Goal: Book appointment/travel/reservation

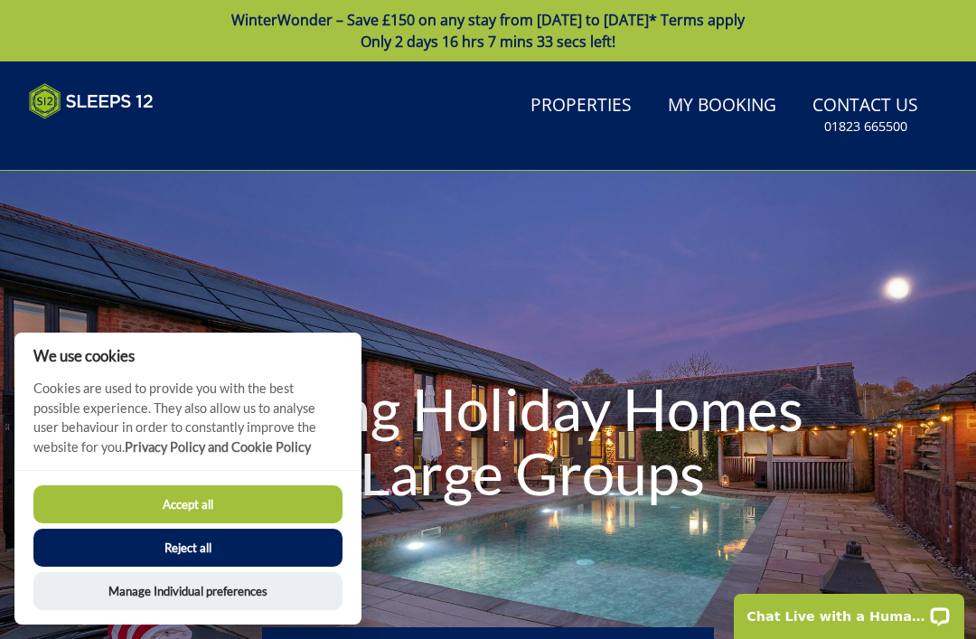
click at [210, 542] on button "Reject all" at bounding box center [187, 547] width 309 height 38
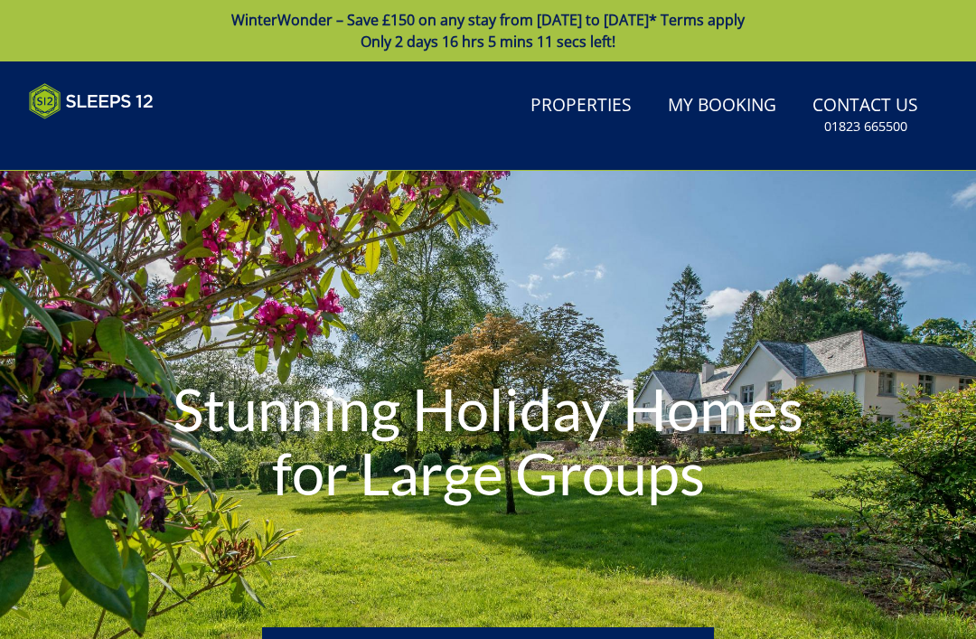
click at [576, 101] on link "Properties" at bounding box center [581, 106] width 116 height 41
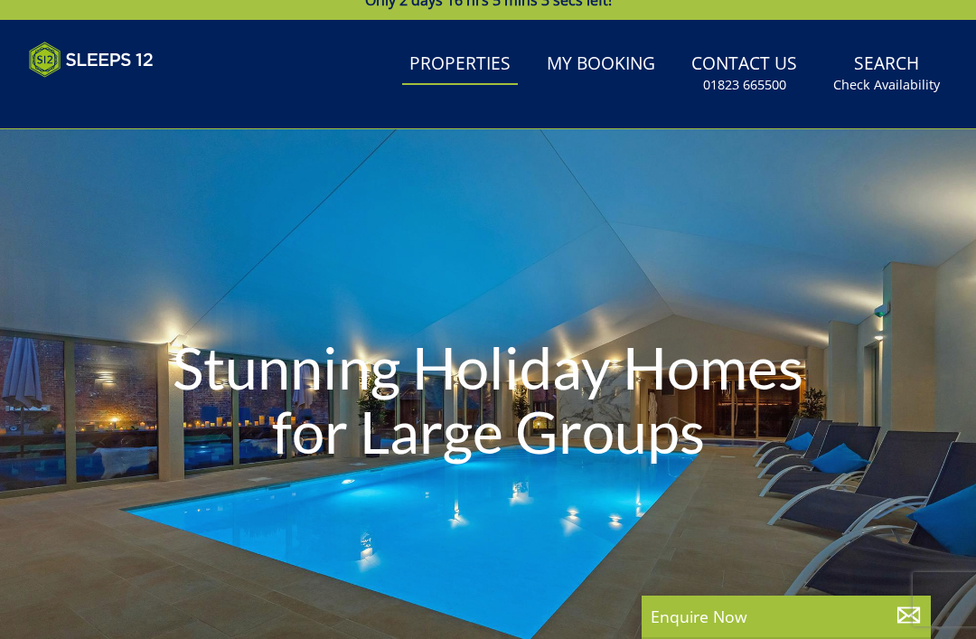
scroll to position [42, 0]
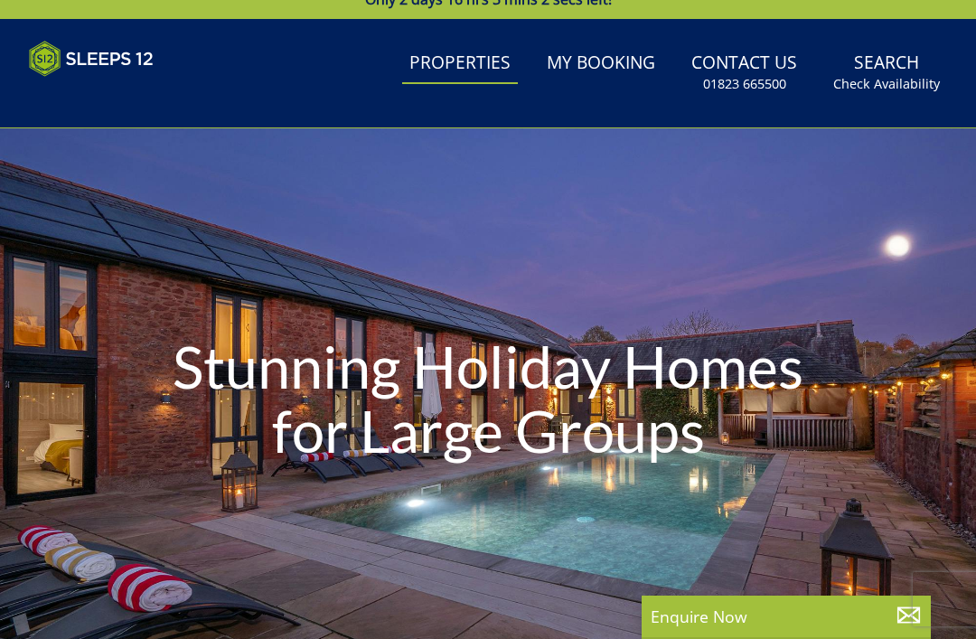
click at [494, 280] on div "Stunning Holiday Homes for Large Groups" at bounding box center [488, 401] width 976 height 546
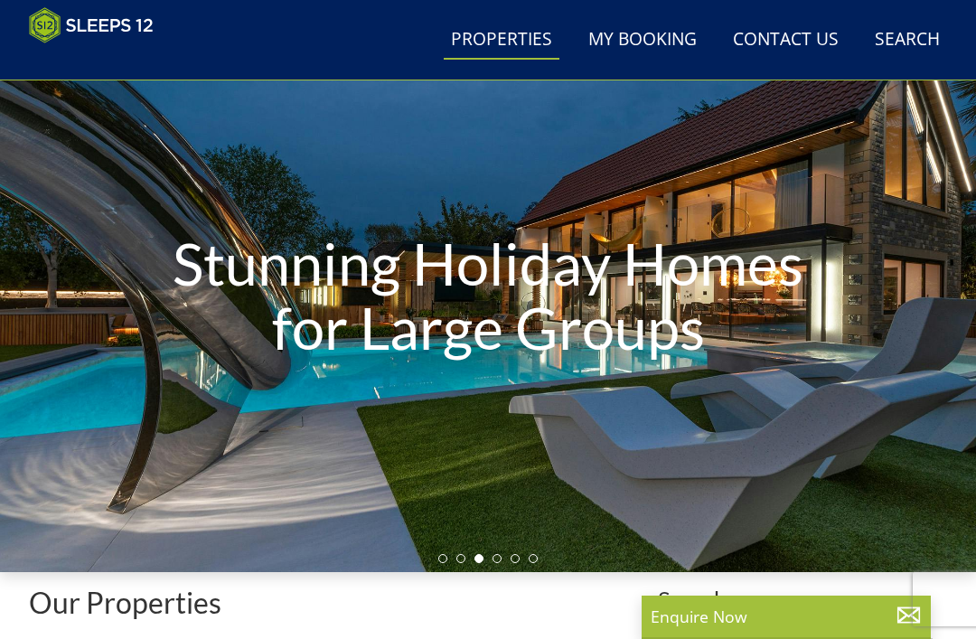
scroll to position [116, 0]
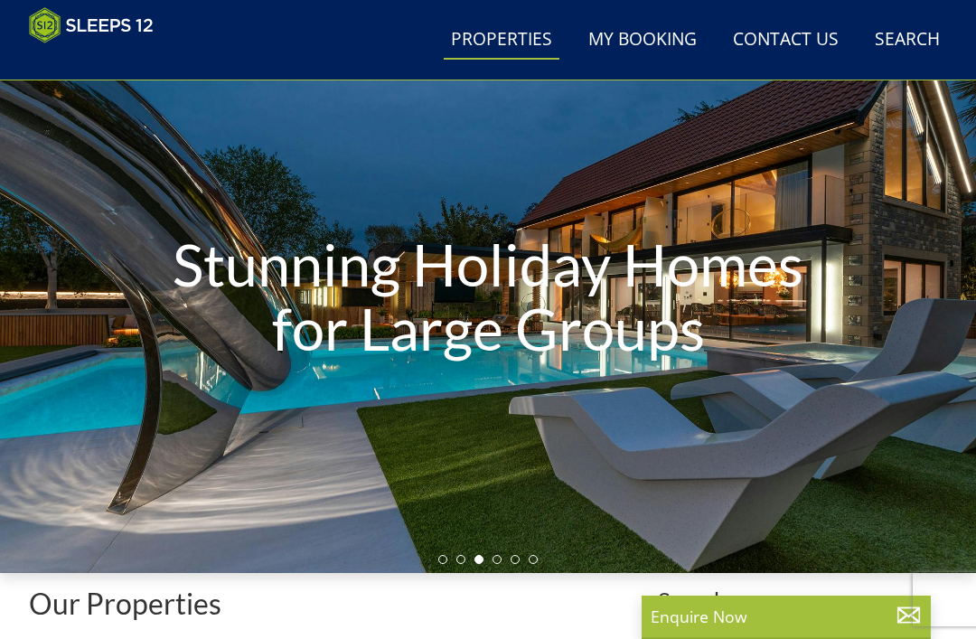
click at [916, 37] on link "Search Check Availability" at bounding box center [906, 40] width 79 height 41
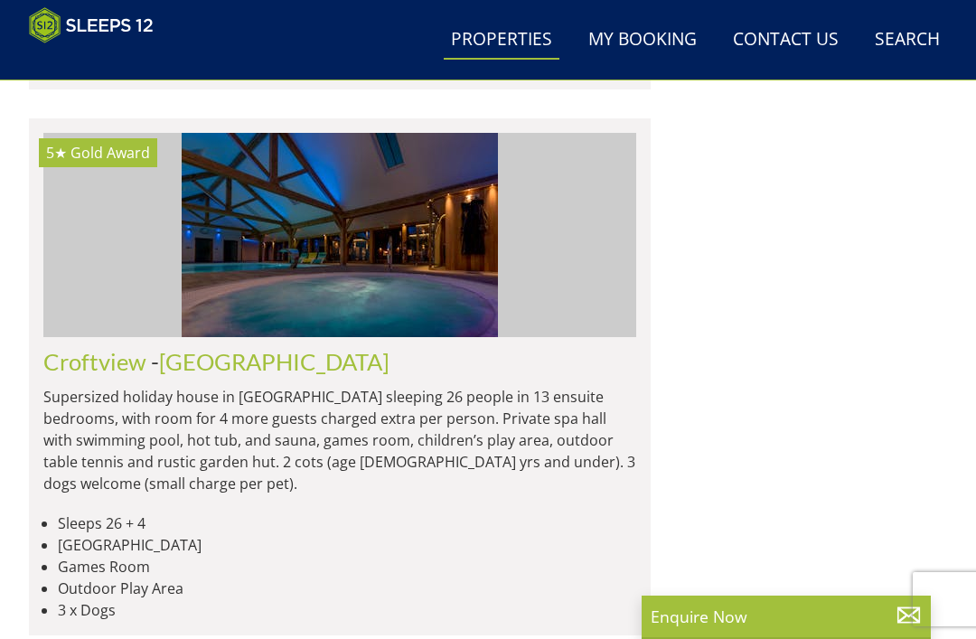
scroll to position [4089, 0]
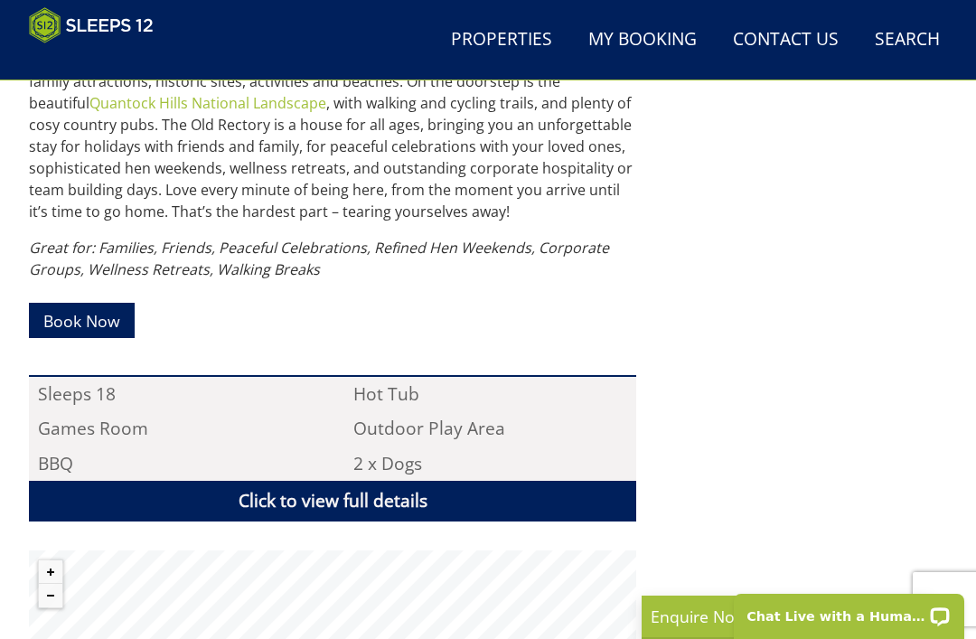
scroll to position [1014, 0]
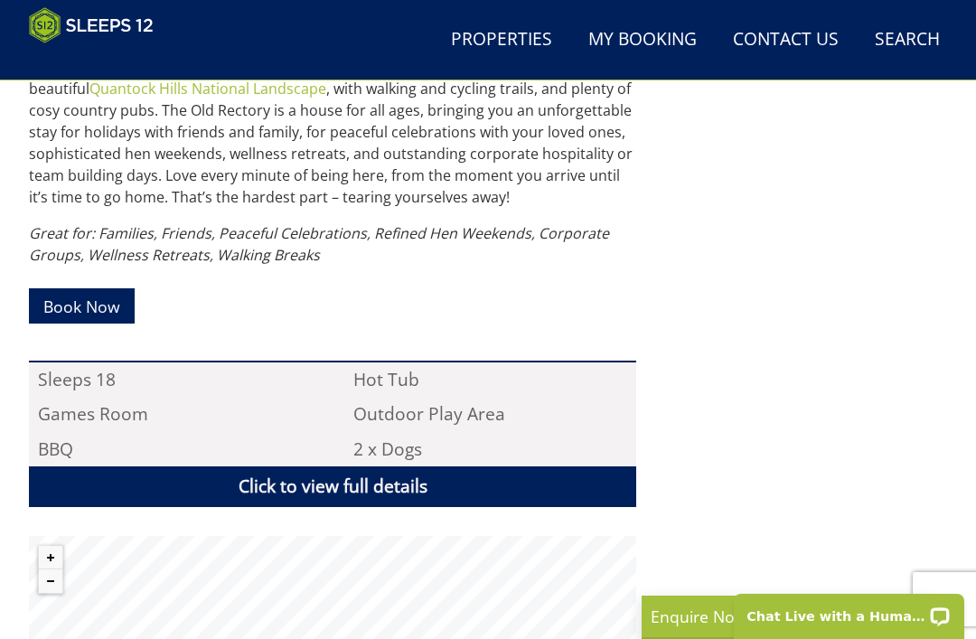
click at [391, 485] on link "Click to view full details" at bounding box center [332, 486] width 607 height 41
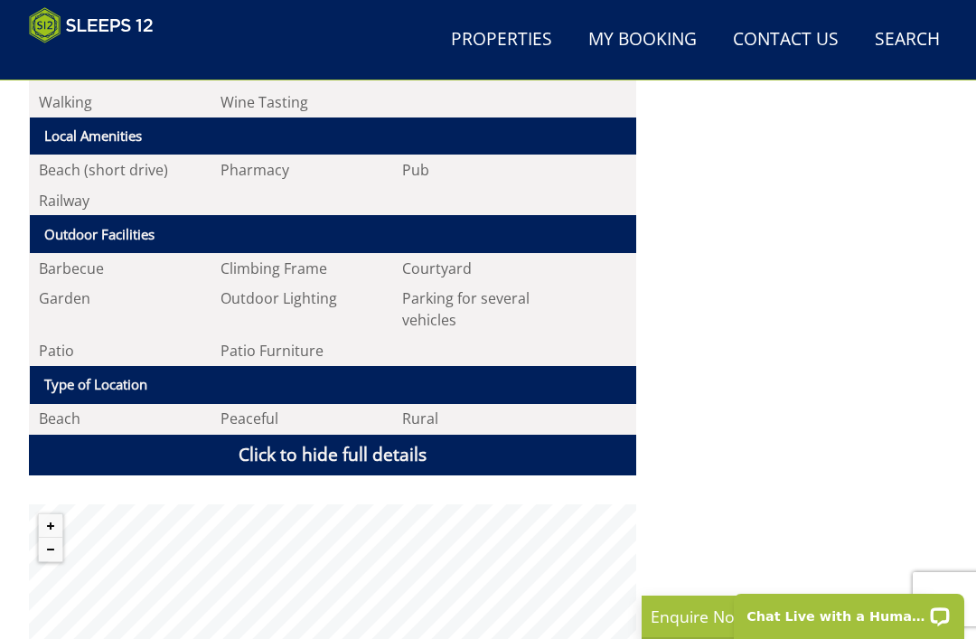
scroll to position [2329, 0]
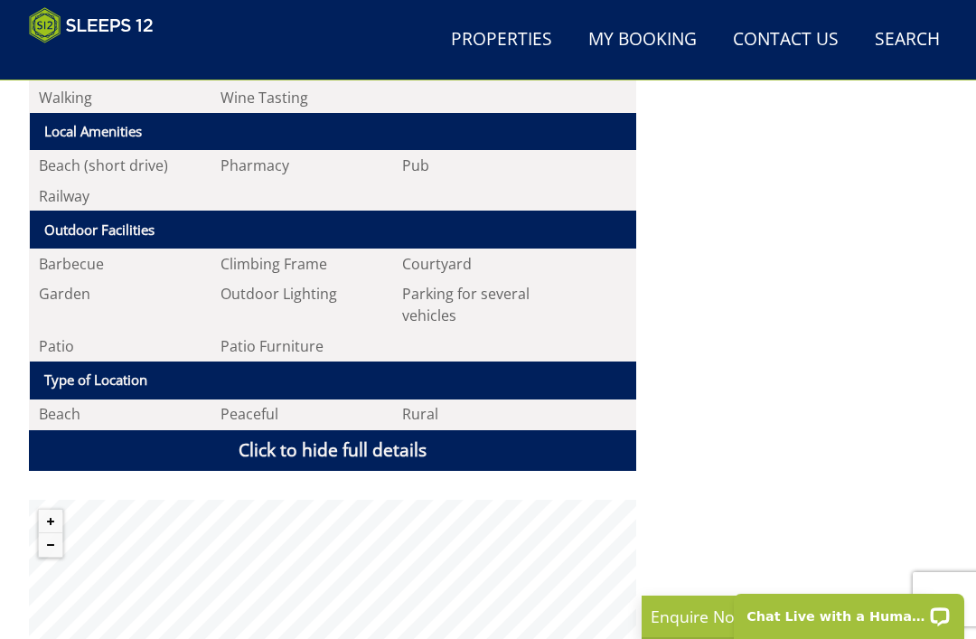
click at [366, 441] on link "Click to hide full details" at bounding box center [332, 450] width 607 height 41
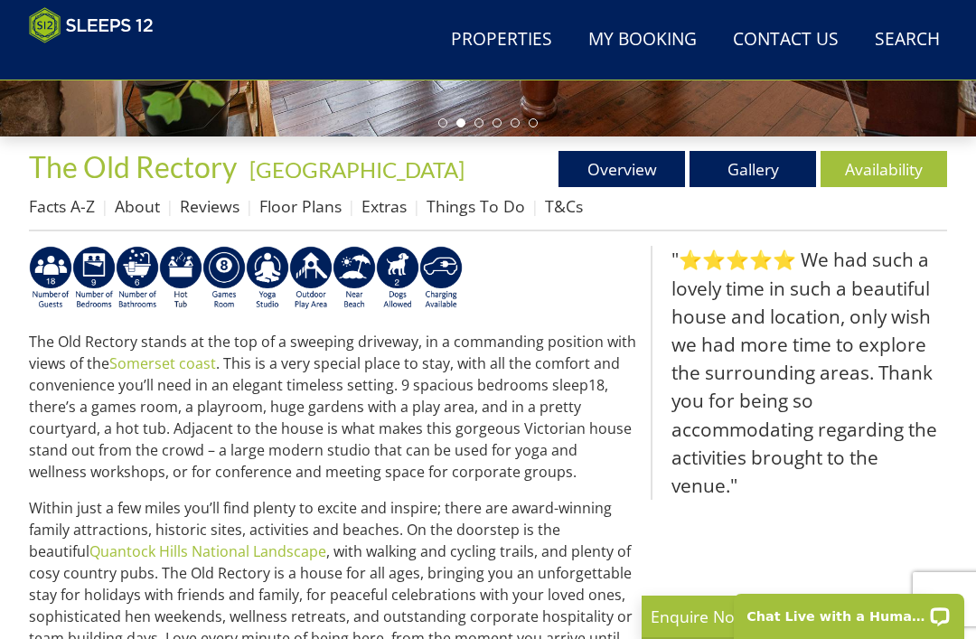
scroll to position [550, 0]
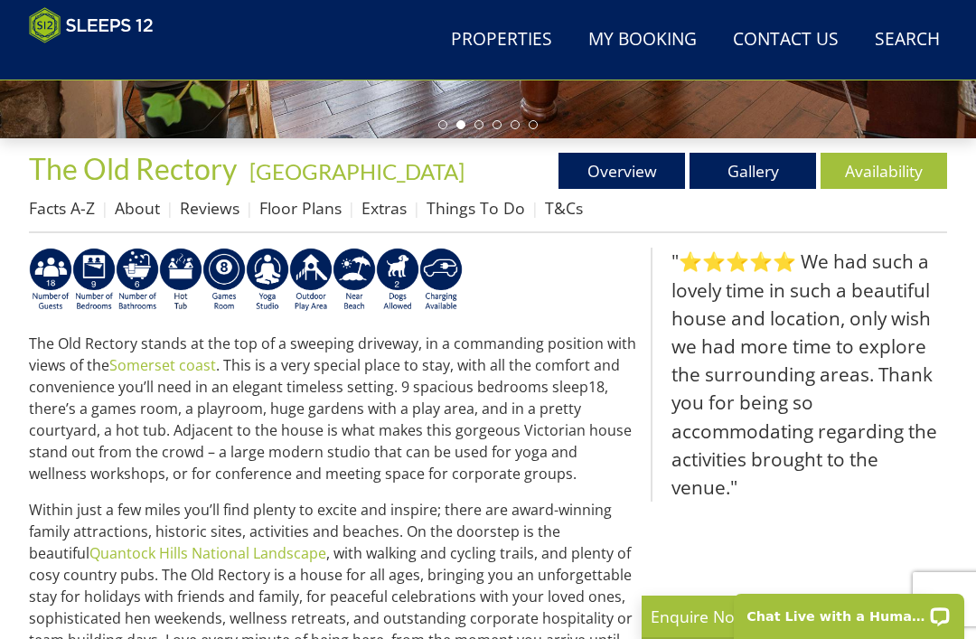
click at [624, 167] on link "Overview" at bounding box center [621, 171] width 126 height 36
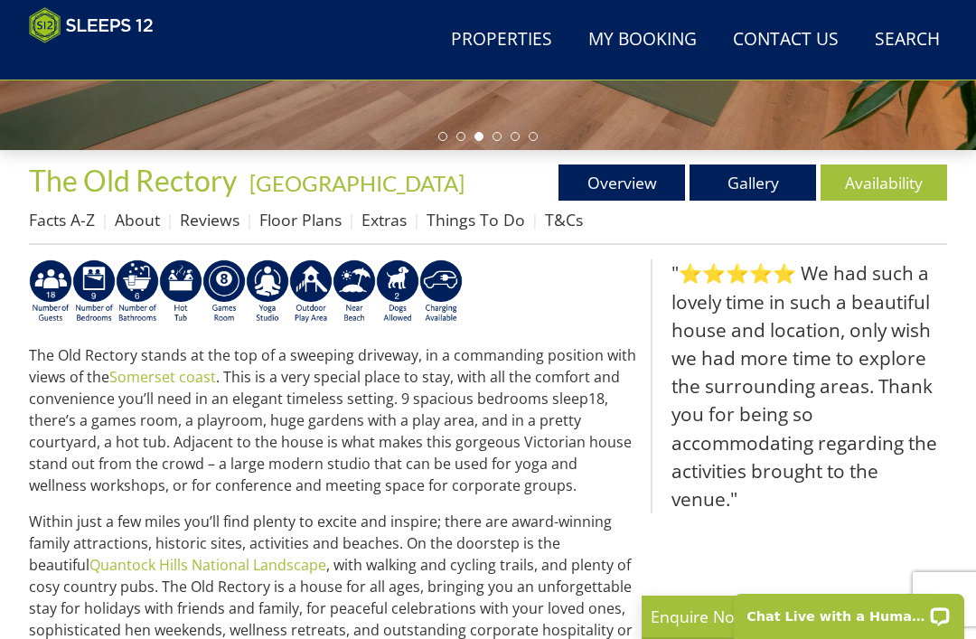
scroll to position [537, 0]
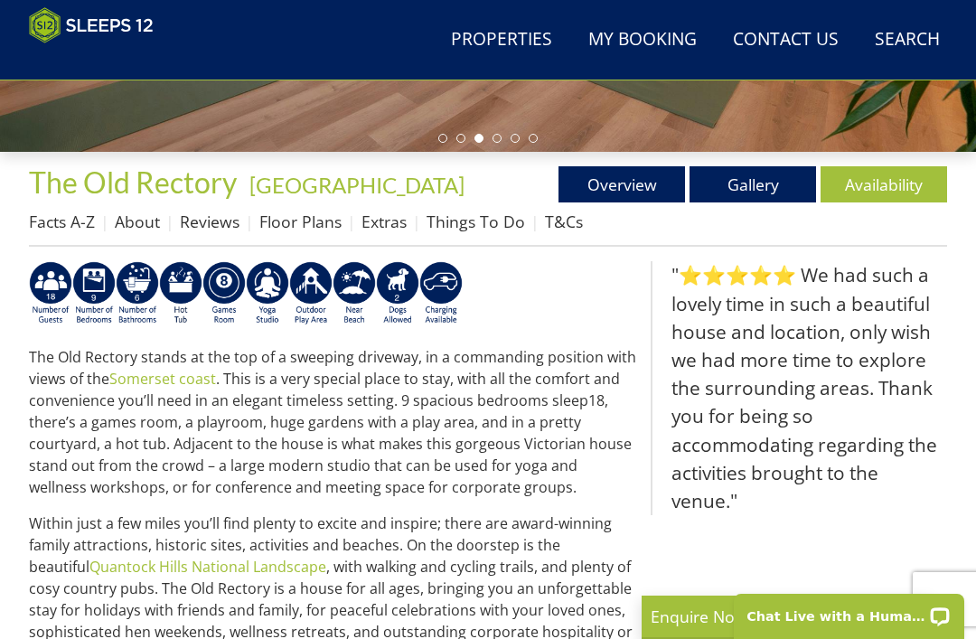
click at [752, 188] on link "Gallery" at bounding box center [752, 184] width 126 height 36
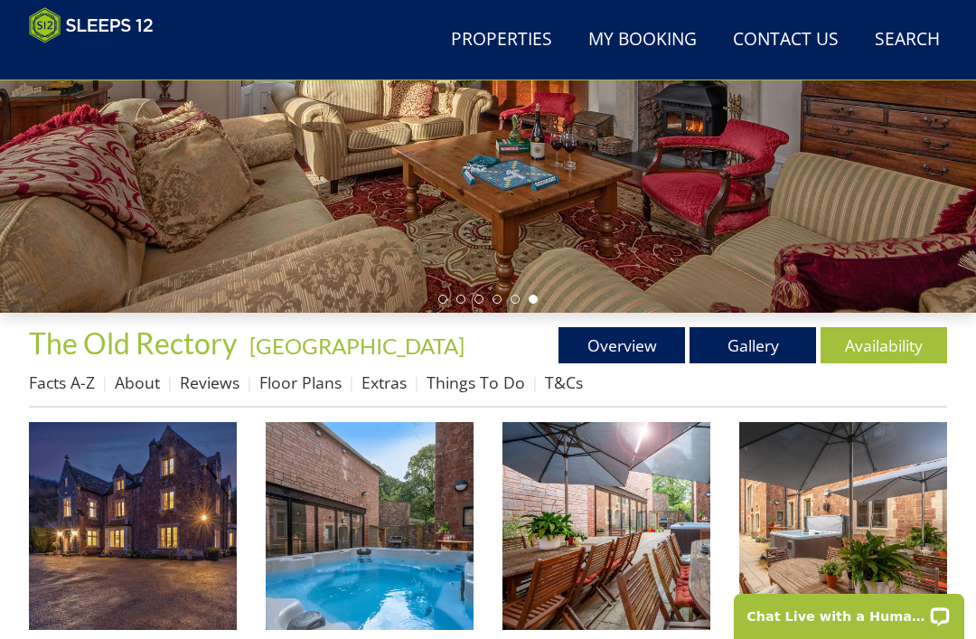
scroll to position [375, 0]
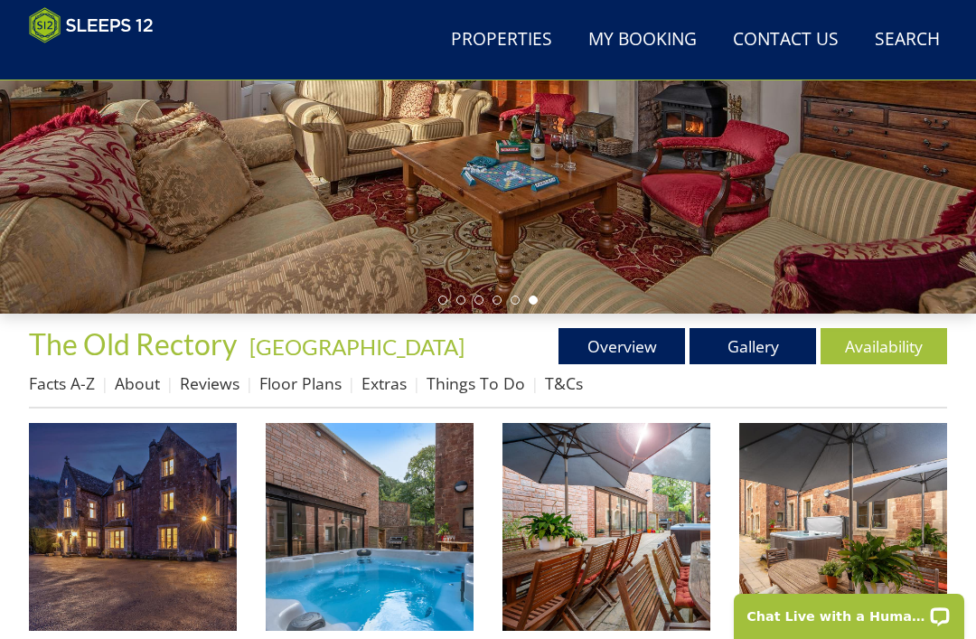
click at [640, 509] on img at bounding box center [606, 527] width 208 height 208
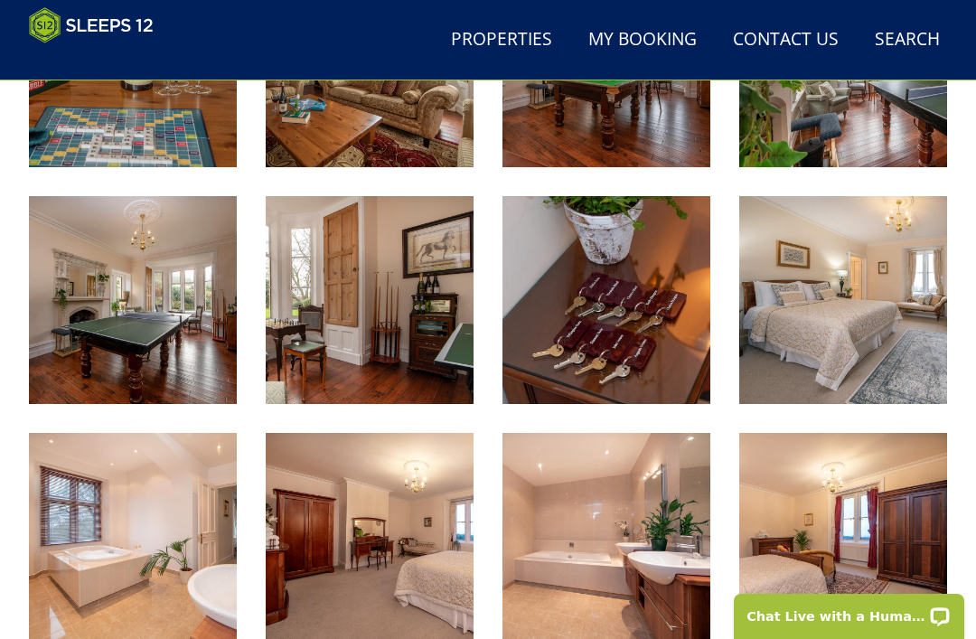
scroll to position [1776, 0]
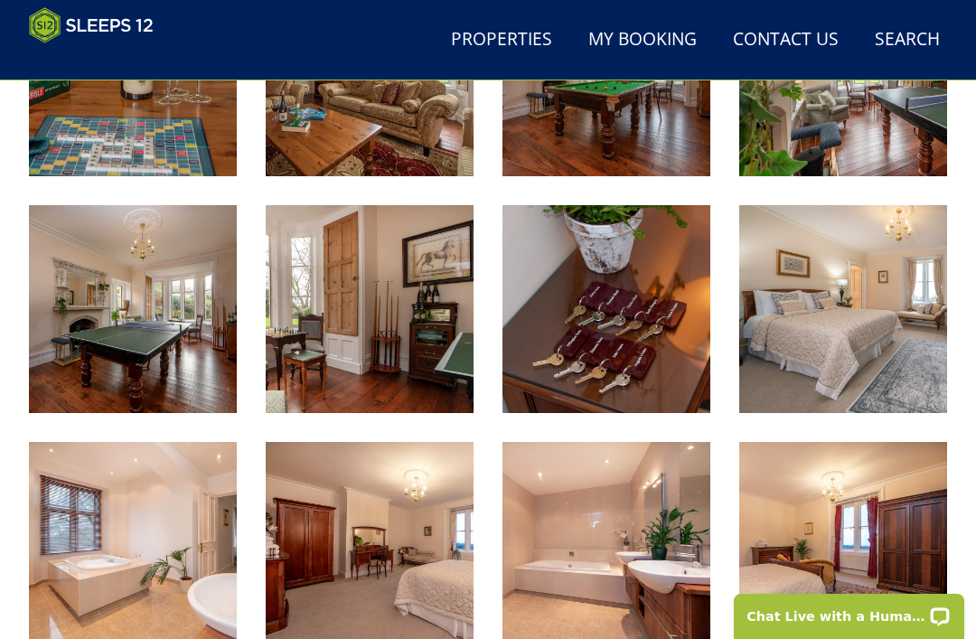
click at [870, 332] on img at bounding box center [843, 309] width 208 height 208
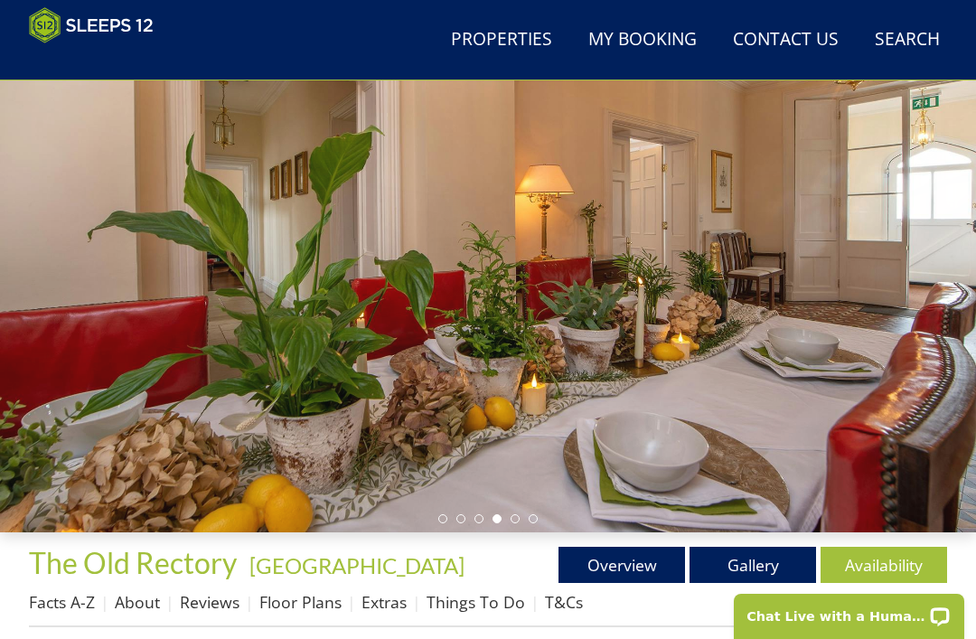
scroll to position [154, 0]
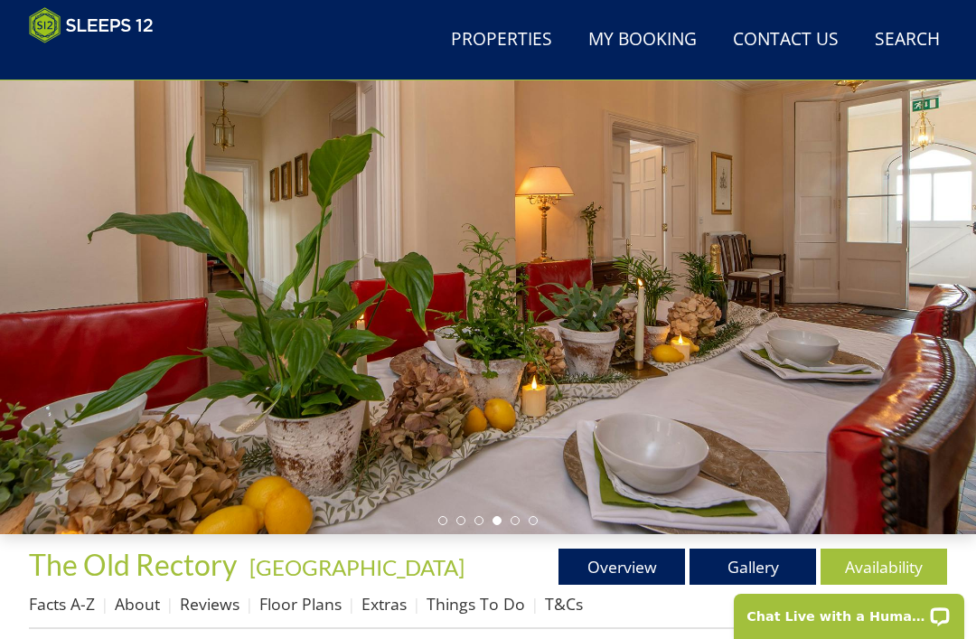
click at [894, 565] on link "Availability" at bounding box center [883, 566] width 126 height 36
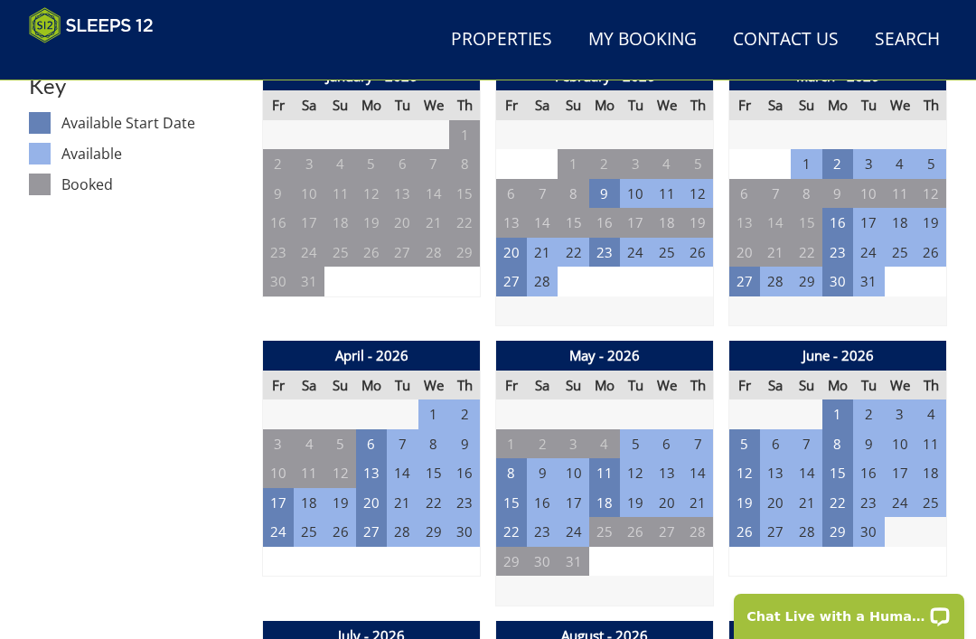
scroll to position [1018, 0]
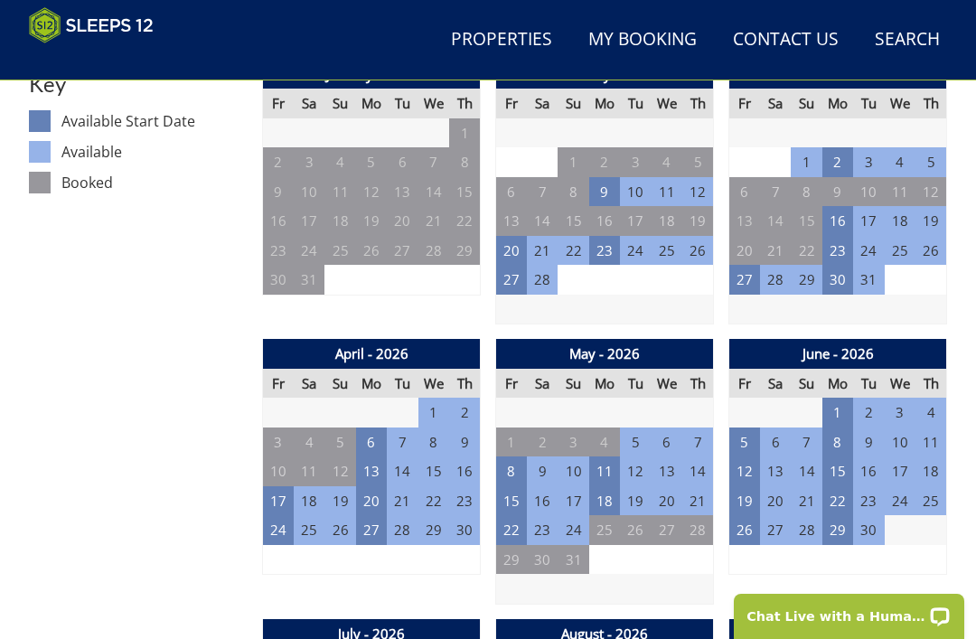
click at [607, 492] on td "18" at bounding box center [604, 501] width 31 height 30
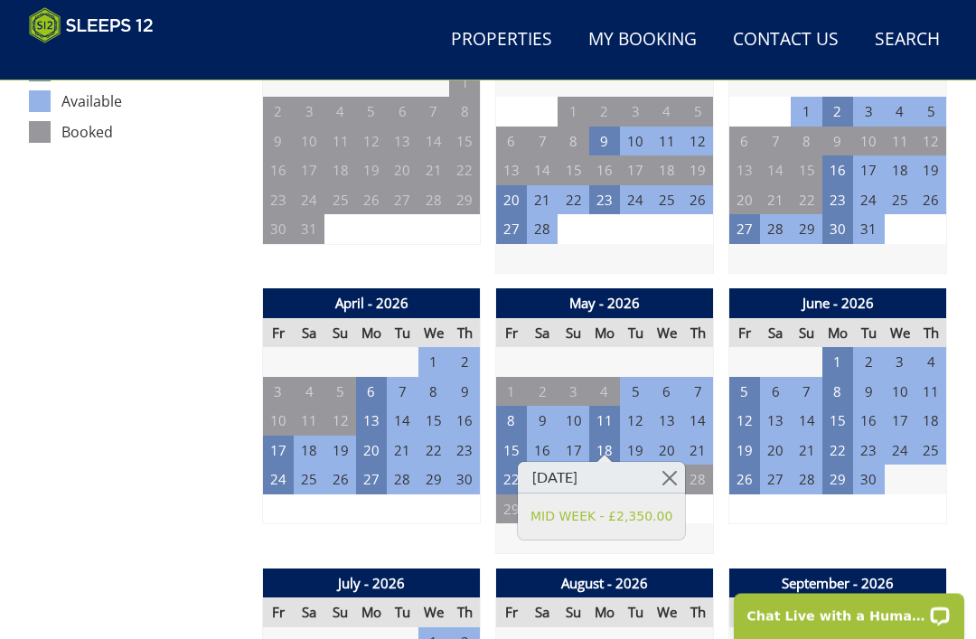
scroll to position [1069, 0]
click at [683, 475] on link at bounding box center [669, 478] width 32 height 32
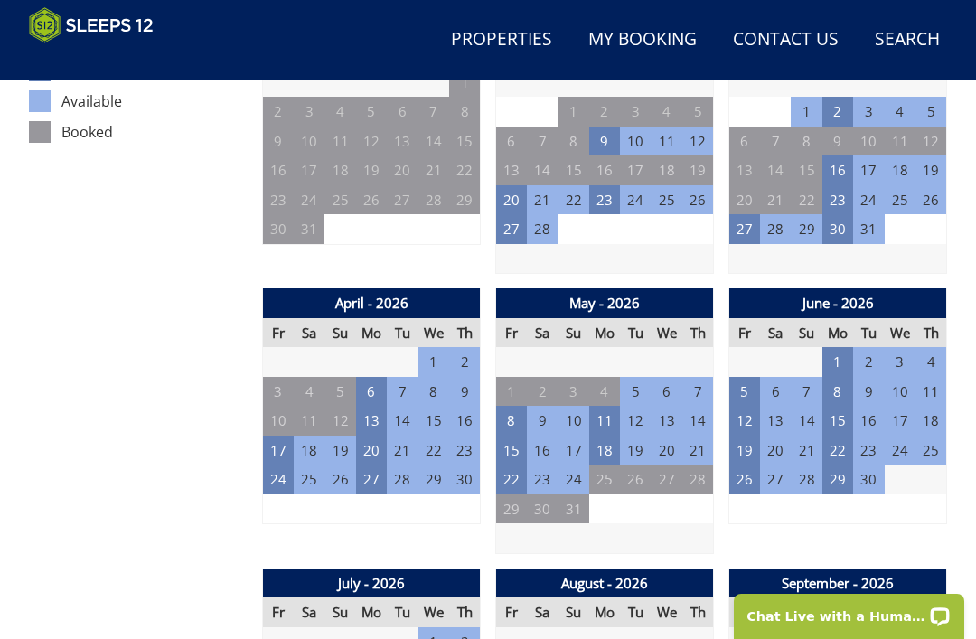
click at [610, 408] on td "11" at bounding box center [604, 421] width 31 height 30
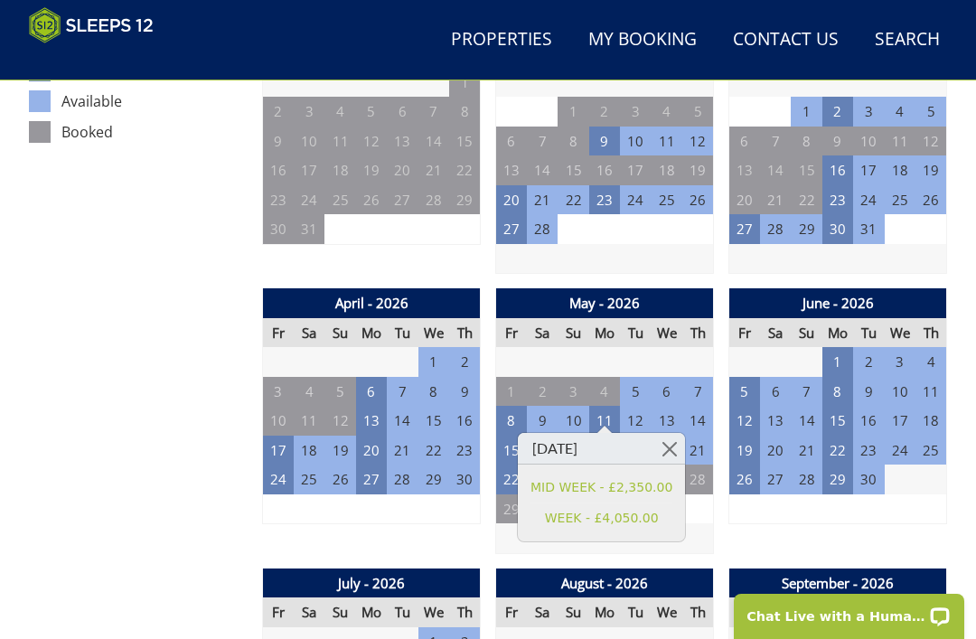
click at [616, 516] on link "WEEK - £4,050.00" at bounding box center [601, 518] width 142 height 19
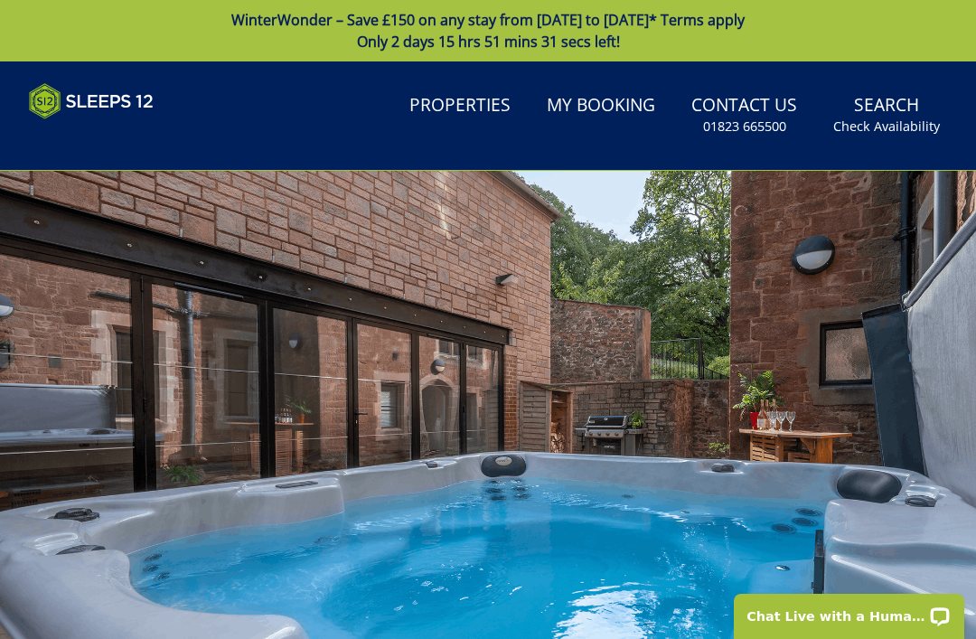
scroll to position [58, 0]
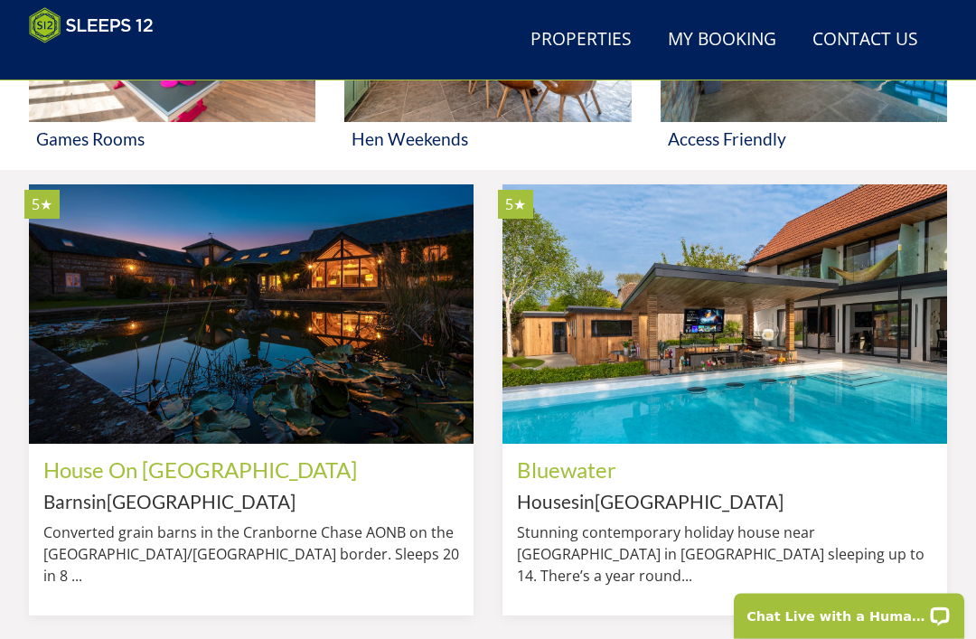
scroll to position [1304, 0]
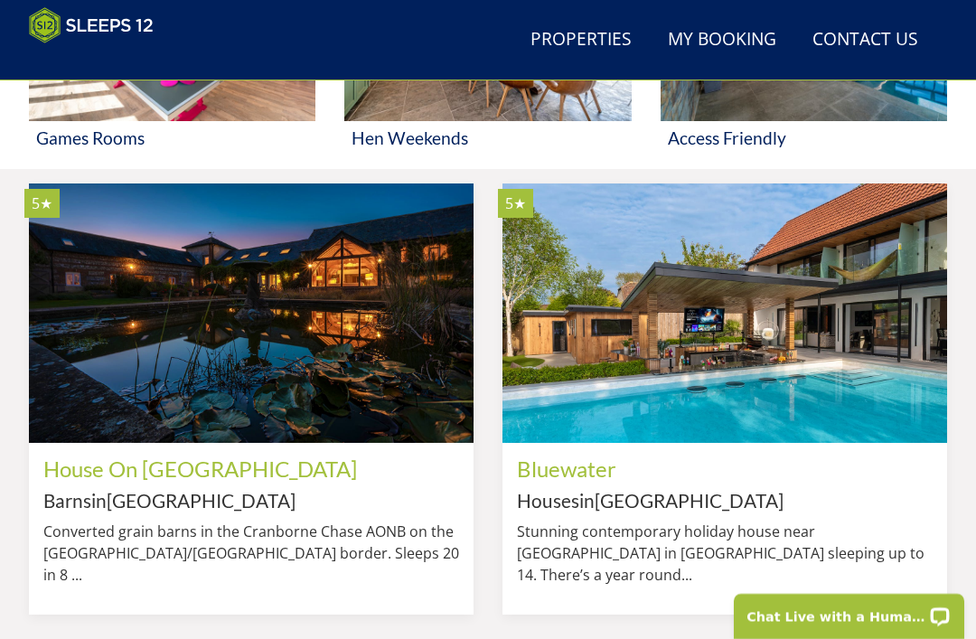
click at [304, 371] on img at bounding box center [251, 312] width 444 height 259
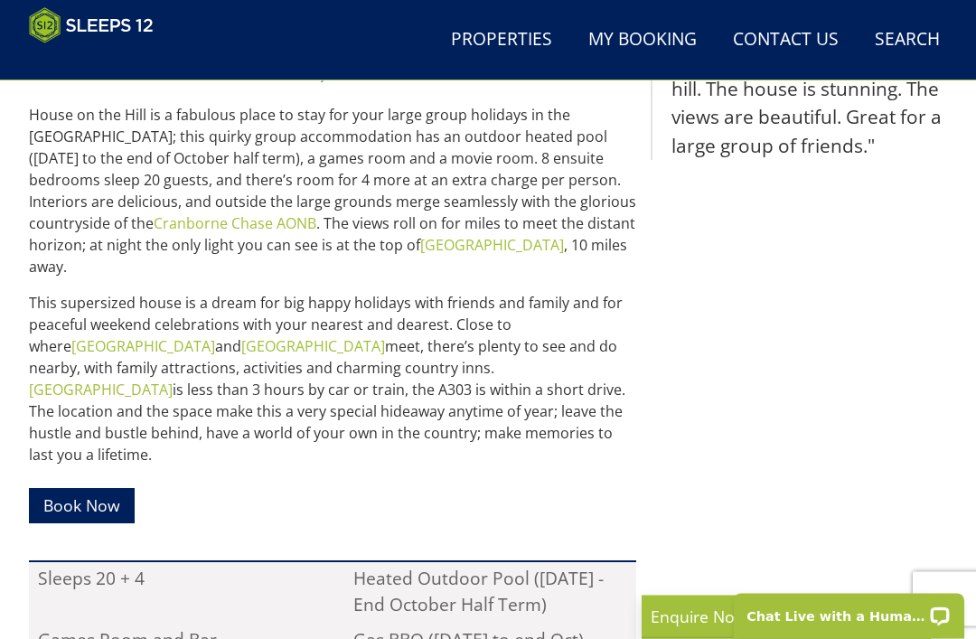
scroll to position [808, 0]
